Goal: Task Accomplishment & Management: Manage account settings

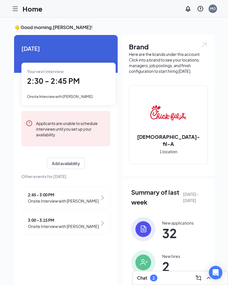
click at [159, 131] on img at bounding box center [169, 113] width 36 height 36
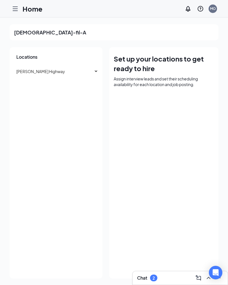
click at [13, 8] on icon "Hamburger" at bounding box center [15, 8] width 7 height 7
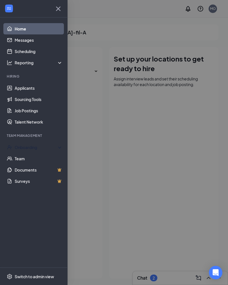
click at [21, 148] on div "Onboarding" at bounding box center [36, 147] width 43 height 6
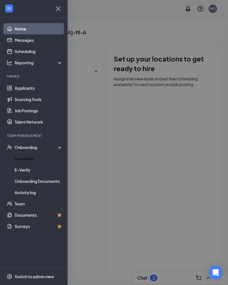
click at [24, 159] on link "Overview" at bounding box center [39, 158] width 48 height 11
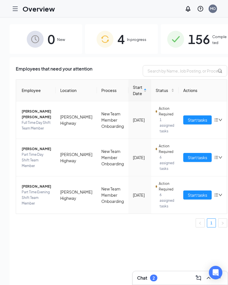
click at [35, 152] on span "[PERSON_NAME]" at bounding box center [37, 149] width 30 height 6
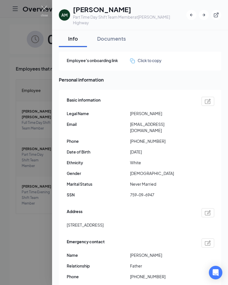
click at [111, 35] on div "Documents" at bounding box center [111, 38] width 29 height 7
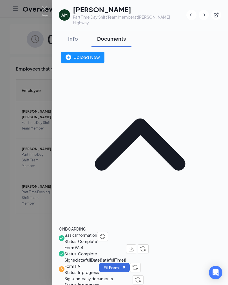
click at [100, 54] on div "Upload New" at bounding box center [83, 57] width 34 height 7
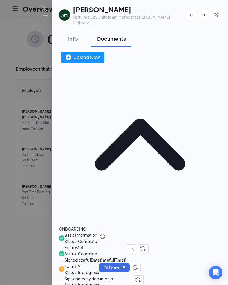
click at [100, 55] on div "Upload New" at bounding box center [83, 57] width 34 height 7
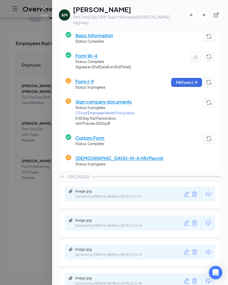
scroll to position [50, 0]
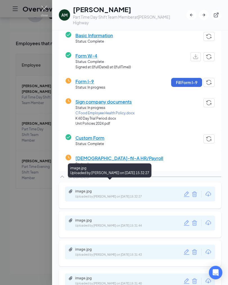
click at [90, 194] on div "Uploaded by Morgan Oneal on Aug 26, 2025 at 15:32:27" at bounding box center [117, 196] width 85 height 5
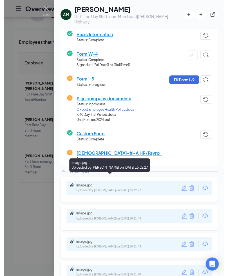
scroll to position [25, 0]
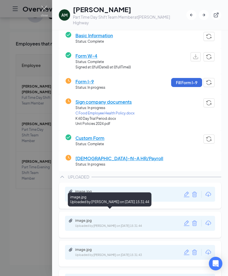
click at [98, 218] on div "image.jpg Uploaded by Morgan Oneal on Aug 26, 2025 at 15:31:44" at bounding box center [114, 223] width 91 height 10
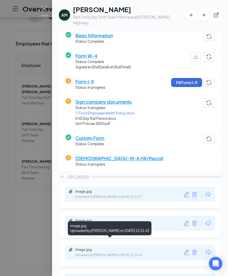
click at [93, 247] on div "image.jpg Uploaded by Morgan Oneal on Aug 26, 2025 at 15:31:43" at bounding box center [114, 252] width 91 height 10
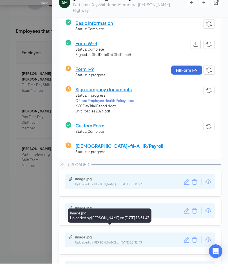
scroll to position [47, 0]
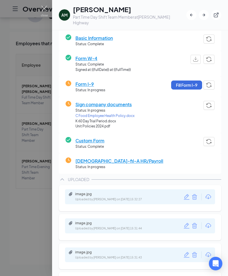
click at [88, 226] on div "Uploaded by [PERSON_NAME] on [DATE] 15:31:44" at bounding box center [117, 228] width 85 height 5
click at [45, 6] on img at bounding box center [44, 11] width 7 height 11
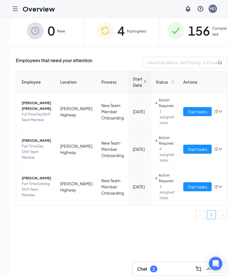
scroll to position [9, 0]
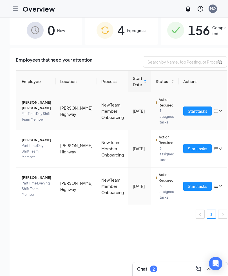
click at [30, 104] on span "[PERSON_NAME] [PERSON_NAME]" at bounding box center [37, 105] width 30 height 11
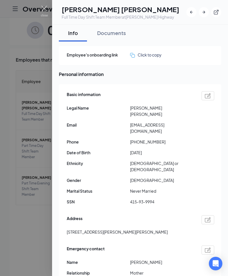
click at [33, 111] on div at bounding box center [114, 138] width 228 height 276
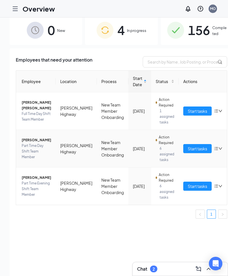
click at [35, 143] on span "[PERSON_NAME]" at bounding box center [37, 140] width 30 height 6
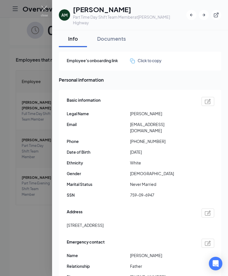
click at [112, 35] on div "Documents" at bounding box center [111, 38] width 29 height 7
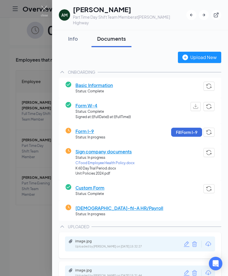
click at [198, 54] on div "Upload New" at bounding box center [200, 57] width 34 height 7
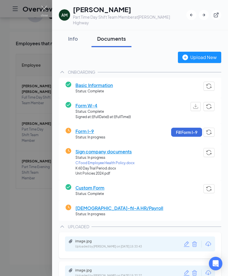
click at [203, 54] on div "Upload New" at bounding box center [200, 57] width 34 height 7
